Goal: Task Accomplishment & Management: Manage account settings

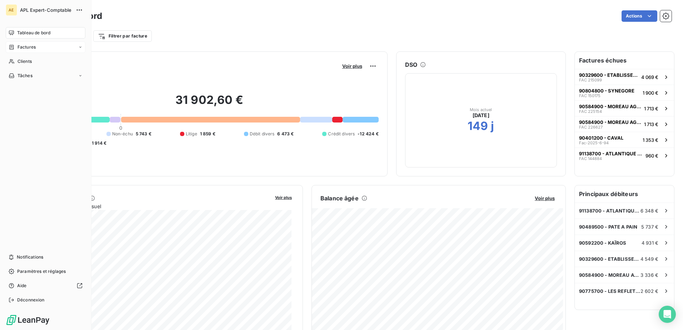
click at [21, 46] on span "Factures" at bounding box center [26, 47] width 18 height 6
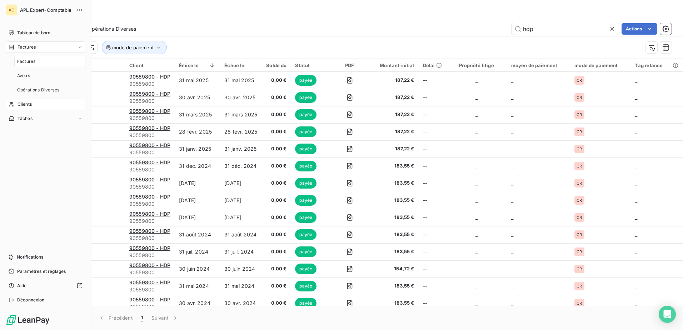
click at [36, 109] on div "Clients" at bounding box center [46, 104] width 80 height 11
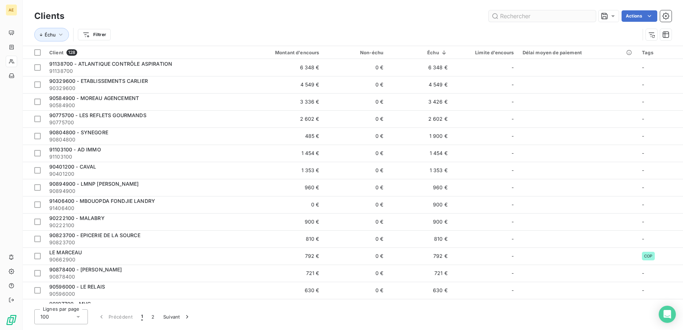
click at [537, 19] on input "text" at bounding box center [542, 15] width 107 height 11
click at [512, 15] on input "text" at bounding box center [542, 15] width 107 height 11
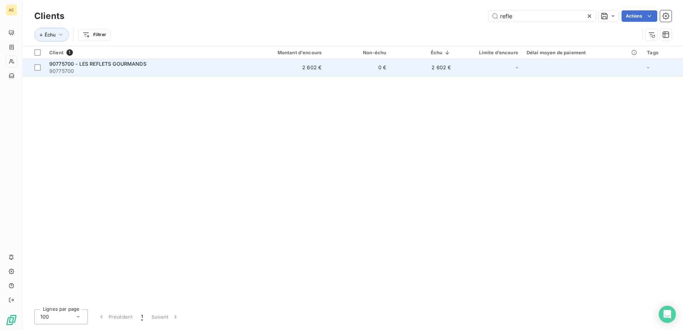
type input "refle"
click at [129, 65] on span "90775700 - LES REFLETS GOURMANDS" at bounding box center [97, 64] width 97 height 6
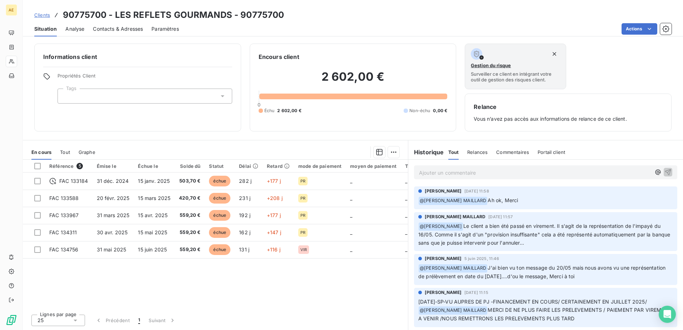
click at [62, 152] on span "Tout" at bounding box center [65, 152] width 10 height 6
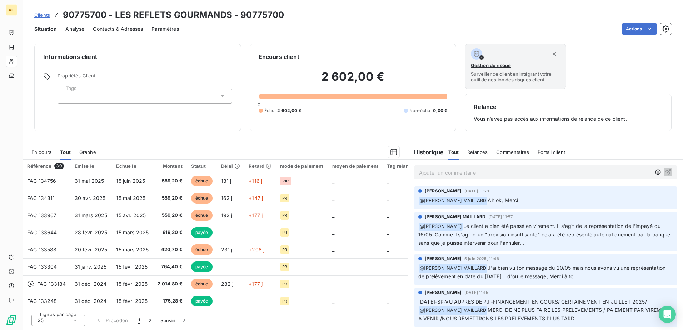
click at [485, 151] on span "Relances" at bounding box center [477, 152] width 20 height 6
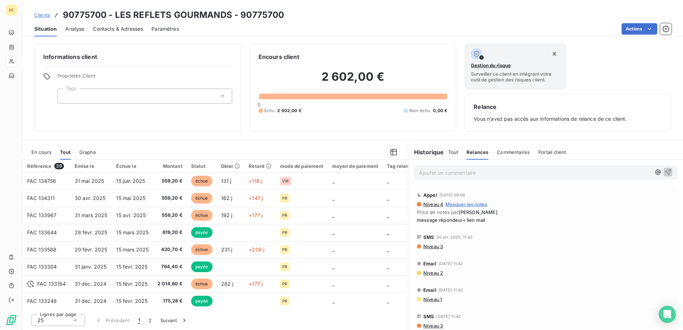
click at [457, 151] on span "Tout" at bounding box center [453, 152] width 10 height 6
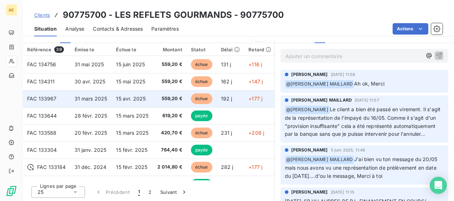
scroll to position [97, 0]
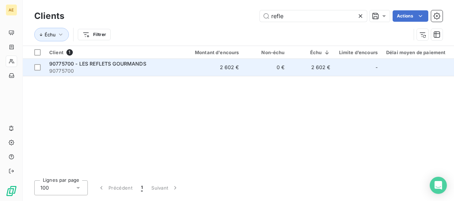
click at [114, 64] on span "90775700 - LES REFLETS GOURMANDS" at bounding box center [97, 64] width 97 height 6
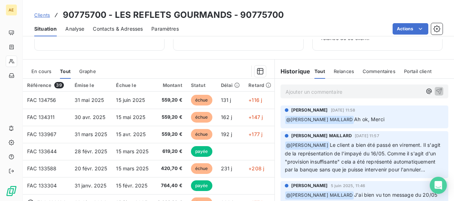
click at [43, 67] on div "En cours" at bounding box center [41, 71] width 20 height 15
